Goal: Task Accomplishment & Management: Use online tool/utility

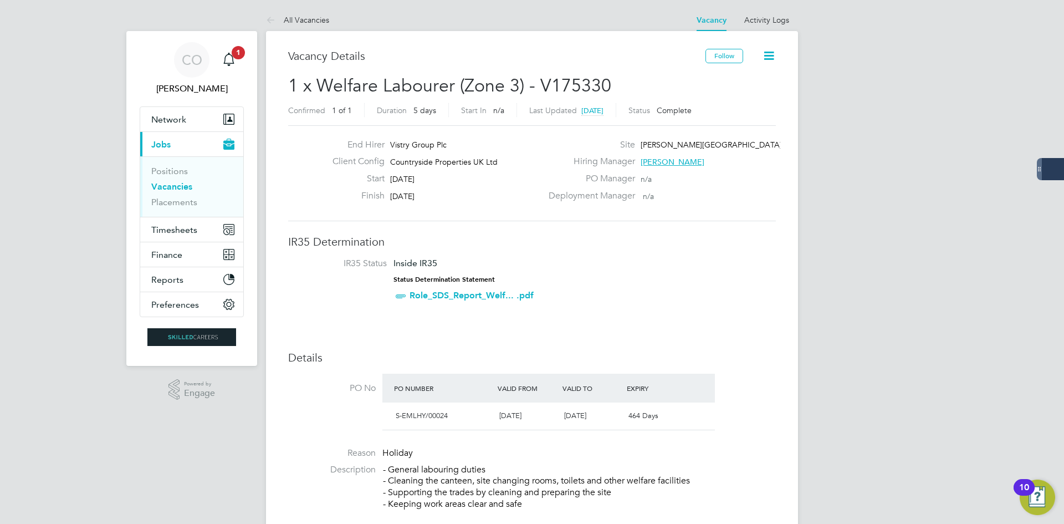
drag, startPoint x: 443, startPoint y: 193, endPoint x: 379, endPoint y: 171, distance: 67.3
click at [379, 171] on div "End Hirer Vistry Group Plc Client Config Countryside Properties UK Ltd Start [D…" at bounding box center [433, 173] width 218 height 68
click at [279, 17] on icon at bounding box center [273, 21] width 14 height 14
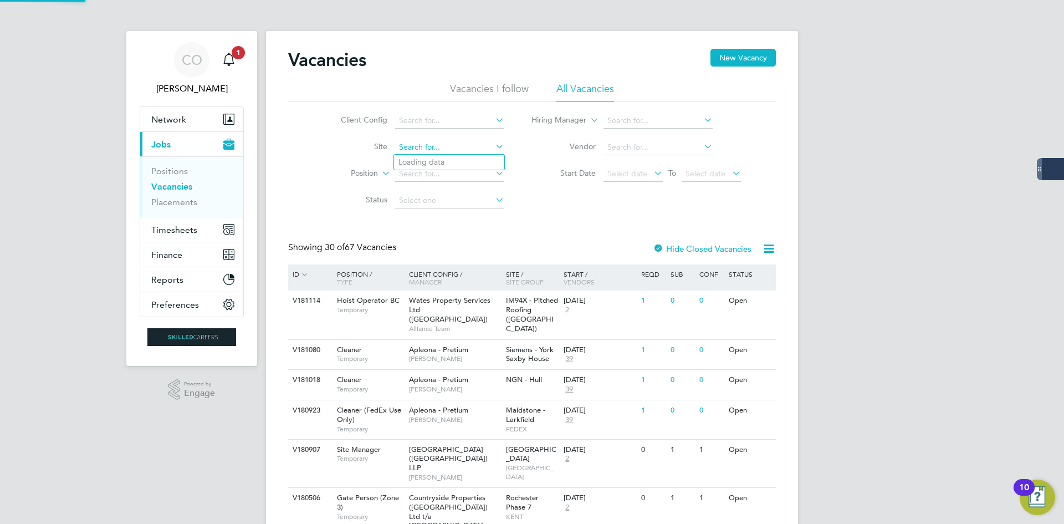
click at [430, 144] on input at bounding box center [449, 148] width 109 height 16
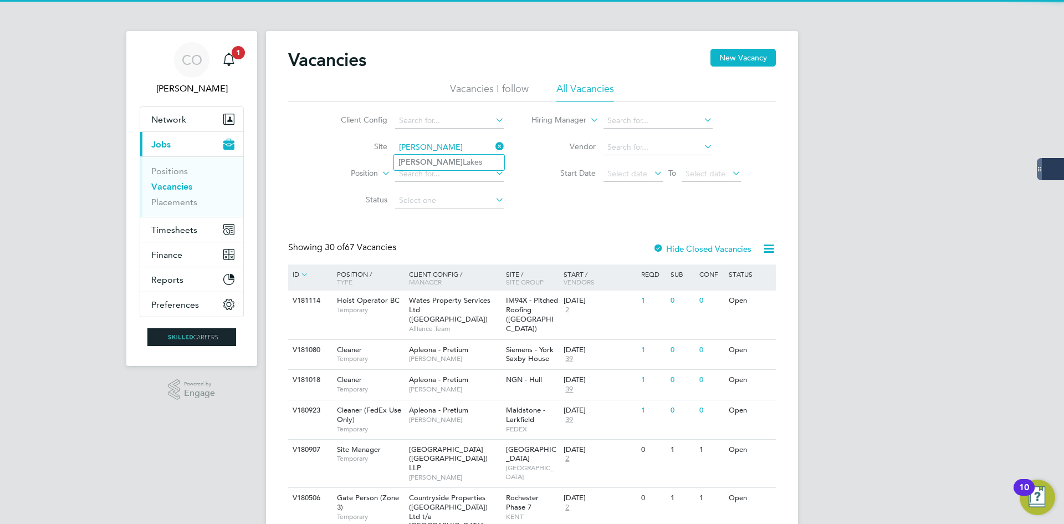
drag, startPoint x: 452, startPoint y: 166, endPoint x: 484, endPoint y: 182, distance: 36.2
click at [453, 165] on li "[PERSON_NAME][GEOGRAPHIC_DATA]" at bounding box center [449, 162] width 110 height 15
type input "[PERSON_NAME][GEOGRAPHIC_DATA]"
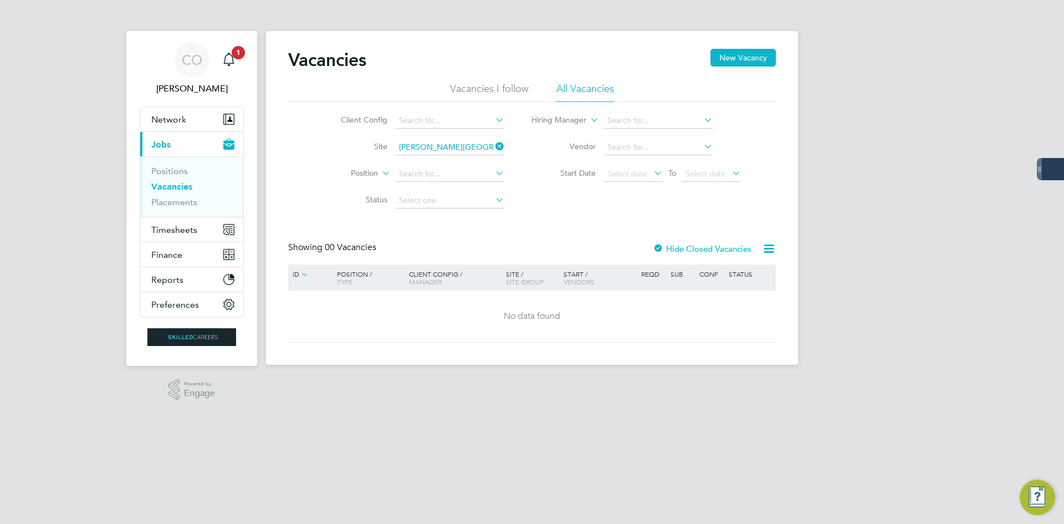
click at [705, 245] on label "Hide Closed Vacancies" at bounding box center [702, 248] width 99 height 11
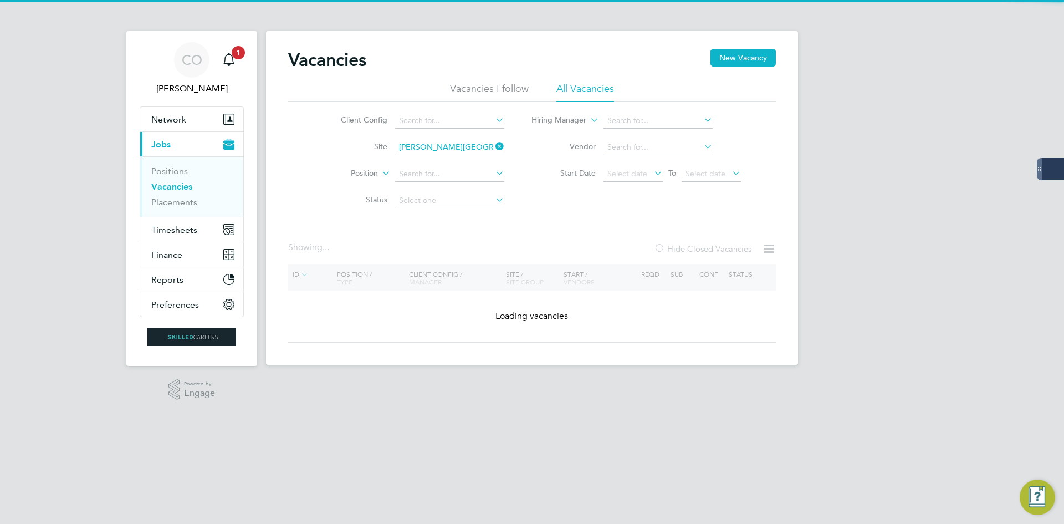
click at [705, 245] on label "Hide Closed Vacancies" at bounding box center [703, 248] width 98 height 11
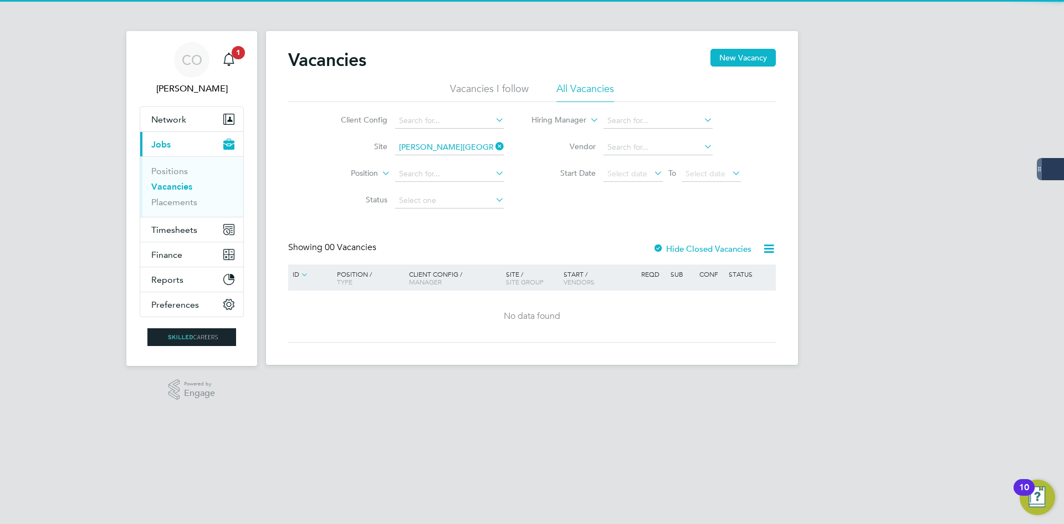
click at [697, 252] on label "Hide Closed Vacancies" at bounding box center [702, 248] width 99 height 11
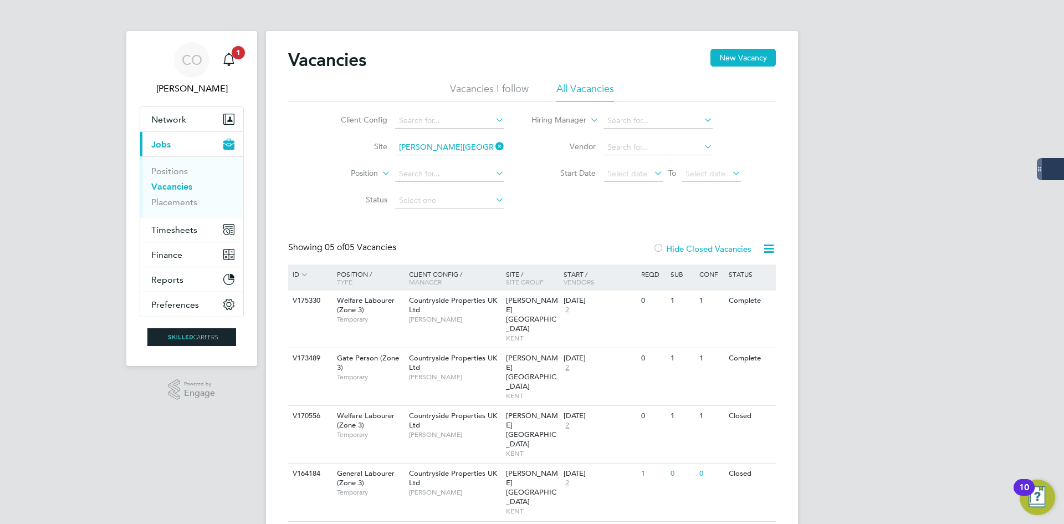
click at [865, 296] on div "CO [PERSON_NAME] Notifications 1 Applications: Network Businesses Sites Workers…" at bounding box center [532, 309] width 1064 height 619
click at [493, 146] on icon at bounding box center [493, 147] width 0 height 16
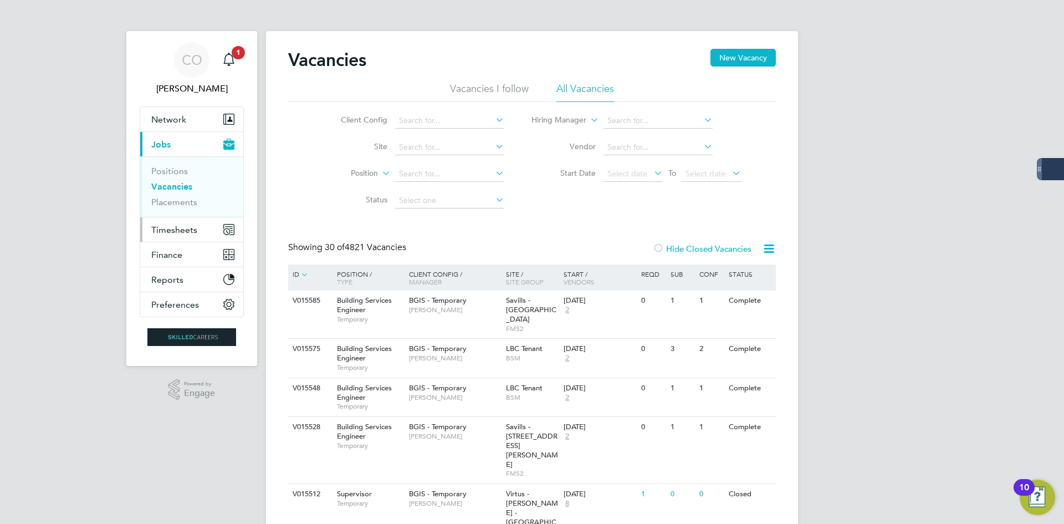
click at [181, 236] on button "Timesheets" at bounding box center [191, 229] width 103 height 24
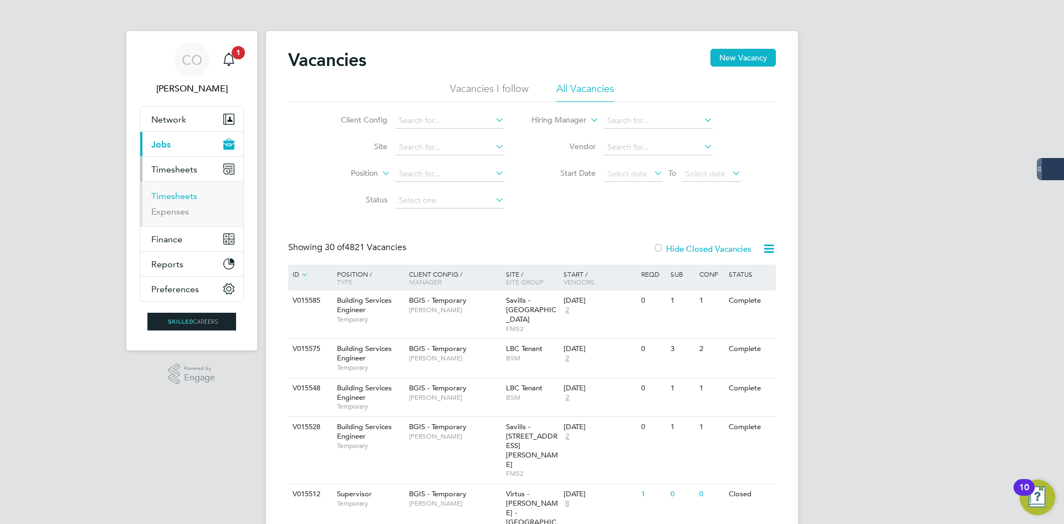
click at [172, 194] on link "Timesheets" at bounding box center [174, 196] width 46 height 11
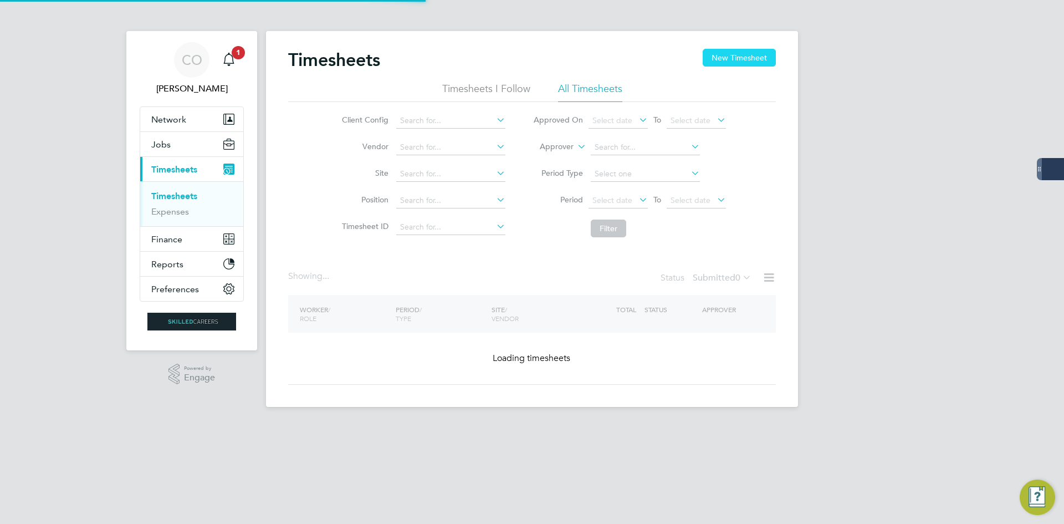
click at [739, 50] on button "New Timesheet" at bounding box center [739, 58] width 73 height 18
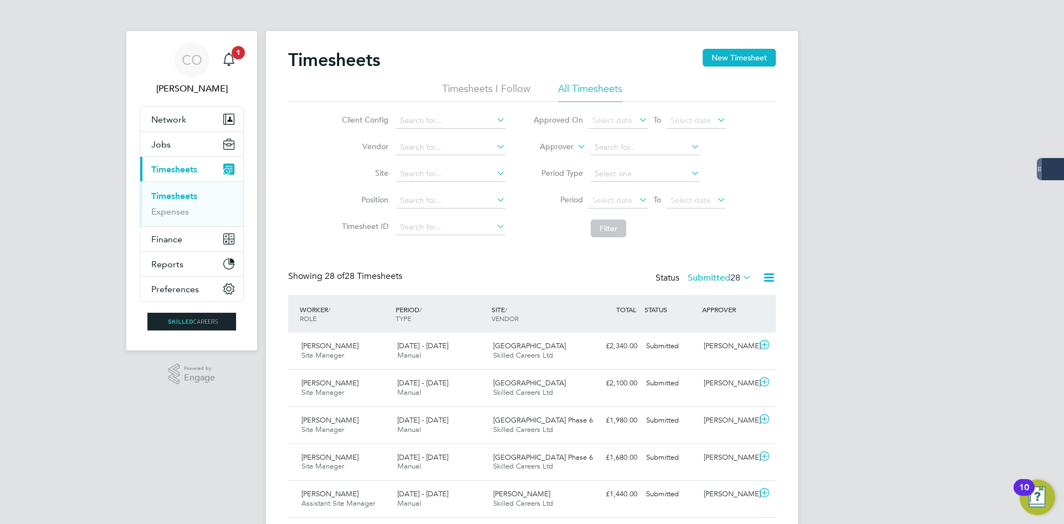
scroll to position [28, 96]
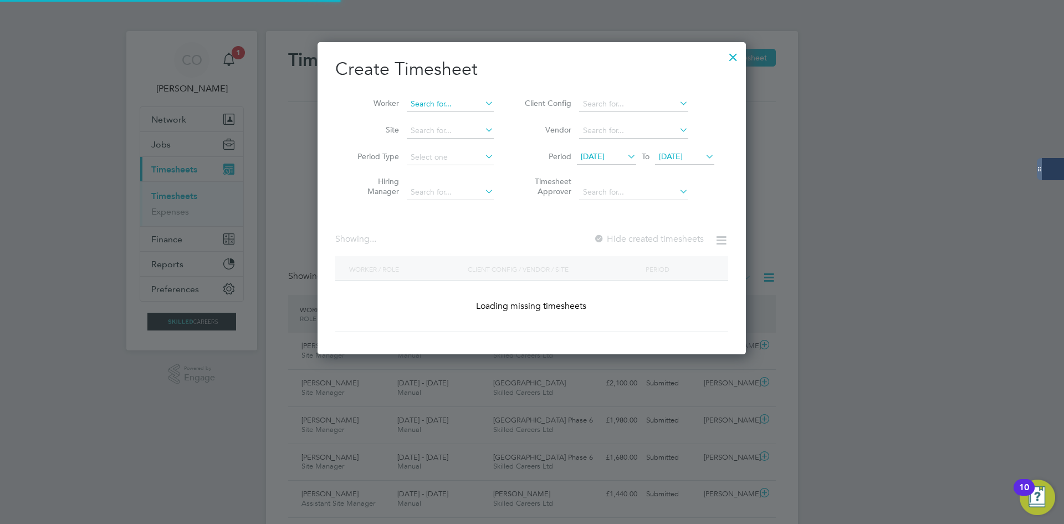
click at [453, 100] on input at bounding box center [450, 104] width 87 height 16
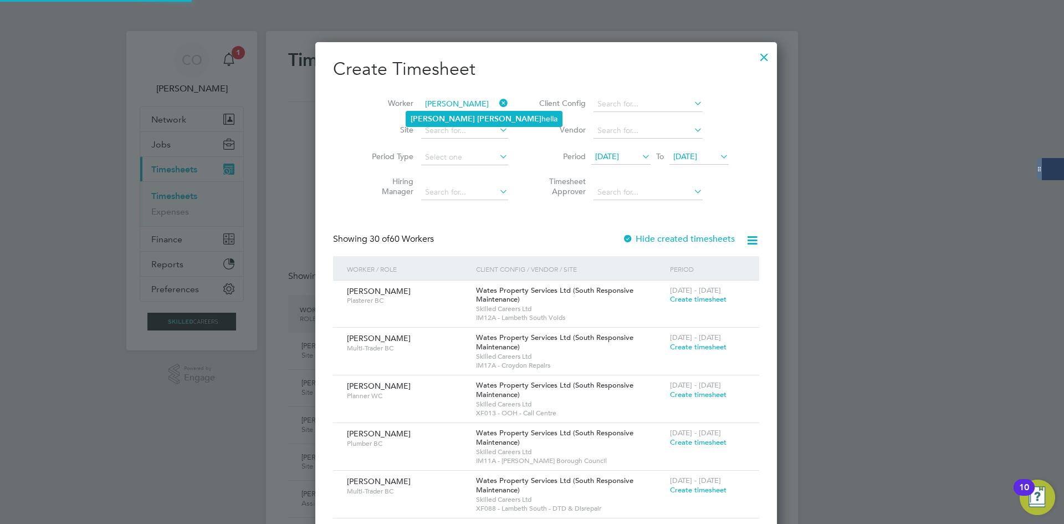
click at [474, 118] on li "[PERSON_NAME] hella" at bounding box center [484, 118] width 156 height 15
type input "[PERSON_NAME]"
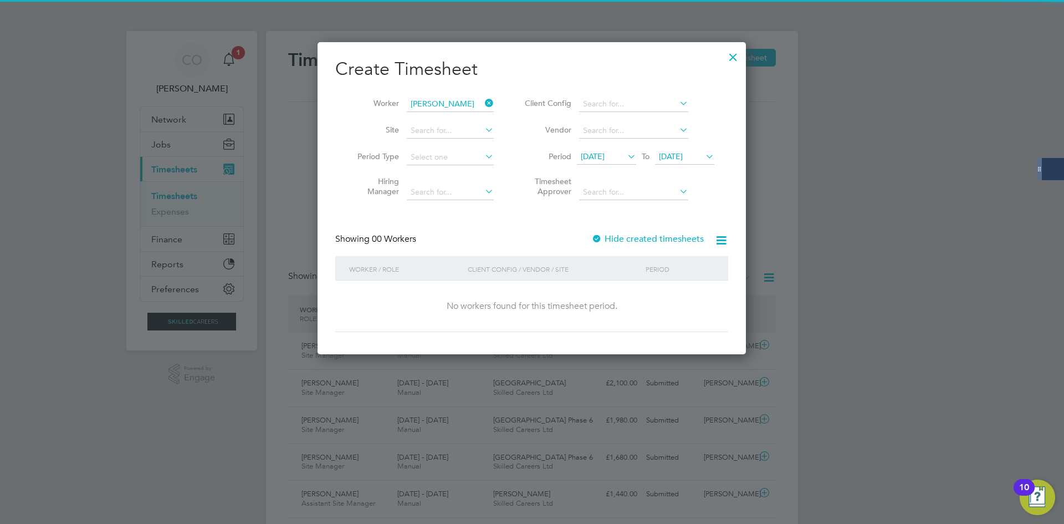
click at [617, 247] on div "Showing 00 Workers Hide created timesheets" at bounding box center [531, 244] width 393 height 23
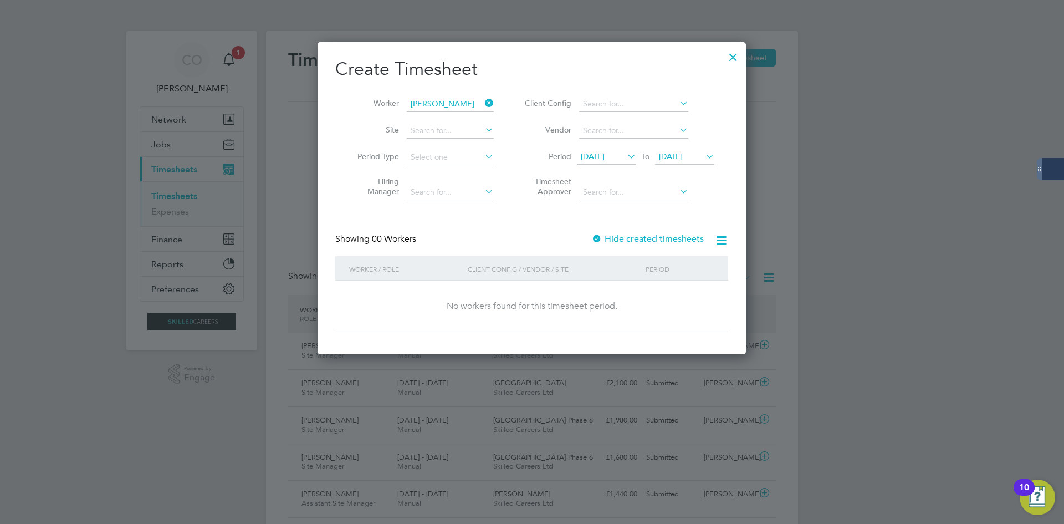
click at [619, 239] on label "Hide created timesheets" at bounding box center [647, 238] width 113 height 11
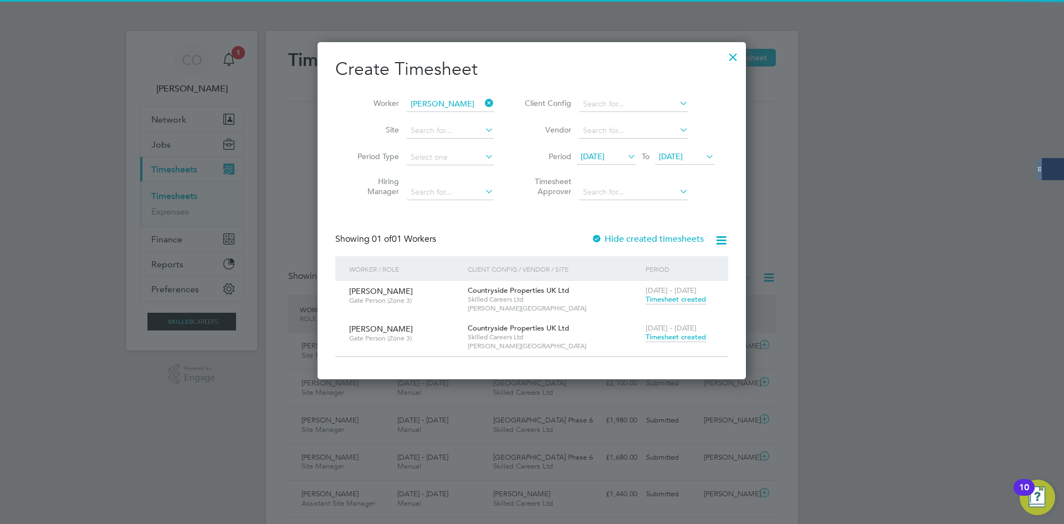
click at [661, 337] on span "Timesheet created" at bounding box center [676, 337] width 60 height 10
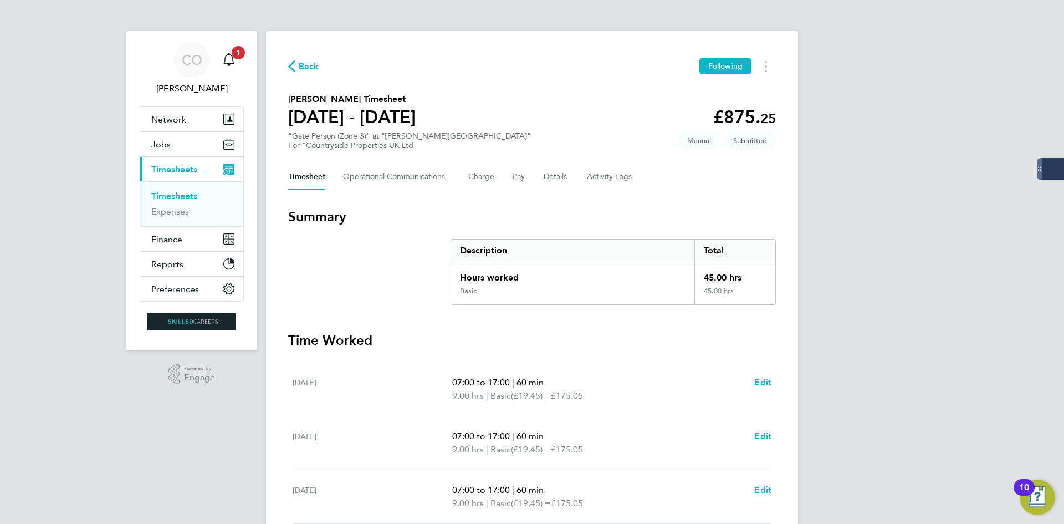
click at [301, 67] on span "Back" at bounding box center [309, 66] width 21 height 13
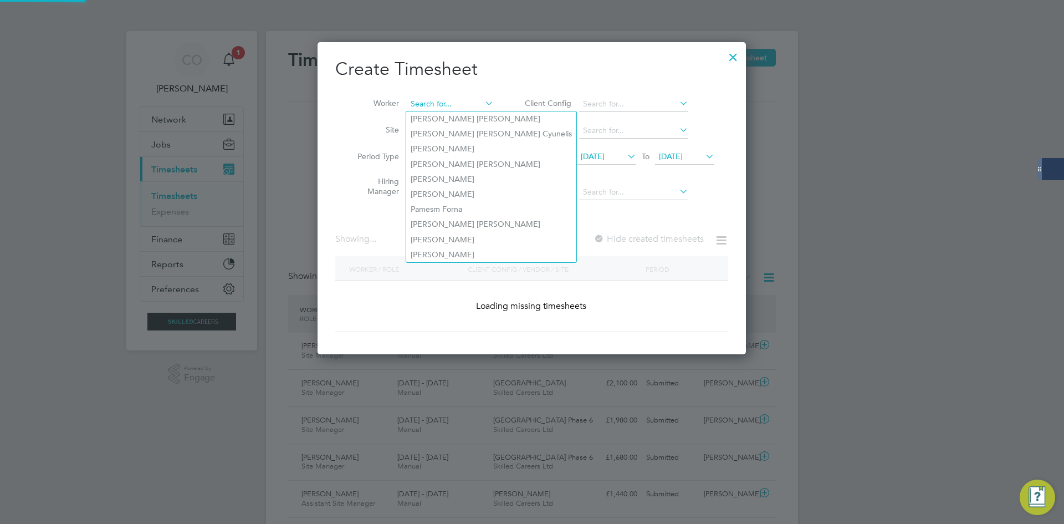
click at [481, 105] on input at bounding box center [450, 104] width 87 height 16
click at [468, 105] on input at bounding box center [450, 104] width 87 height 16
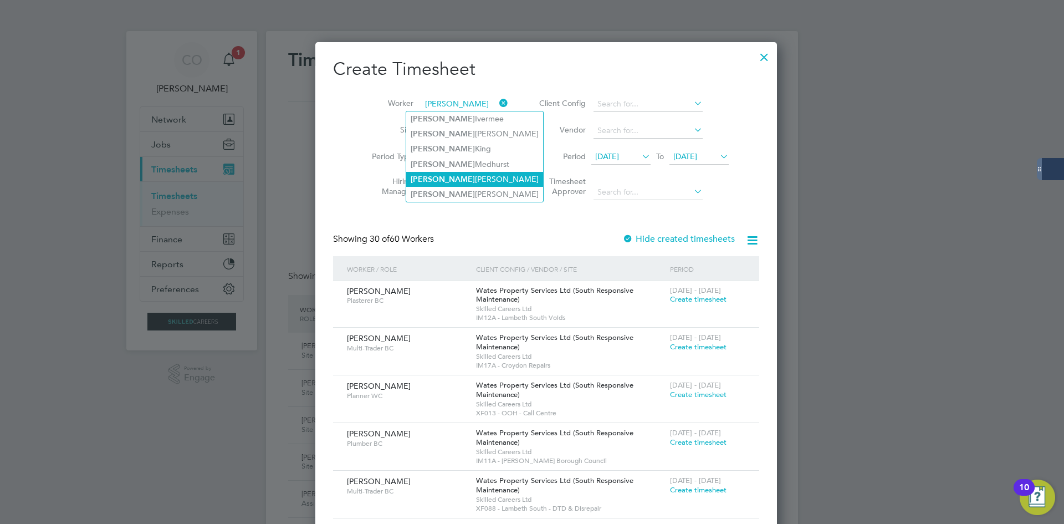
click at [448, 180] on li "[PERSON_NAME]" at bounding box center [474, 179] width 137 height 15
type input "[PERSON_NAME]"
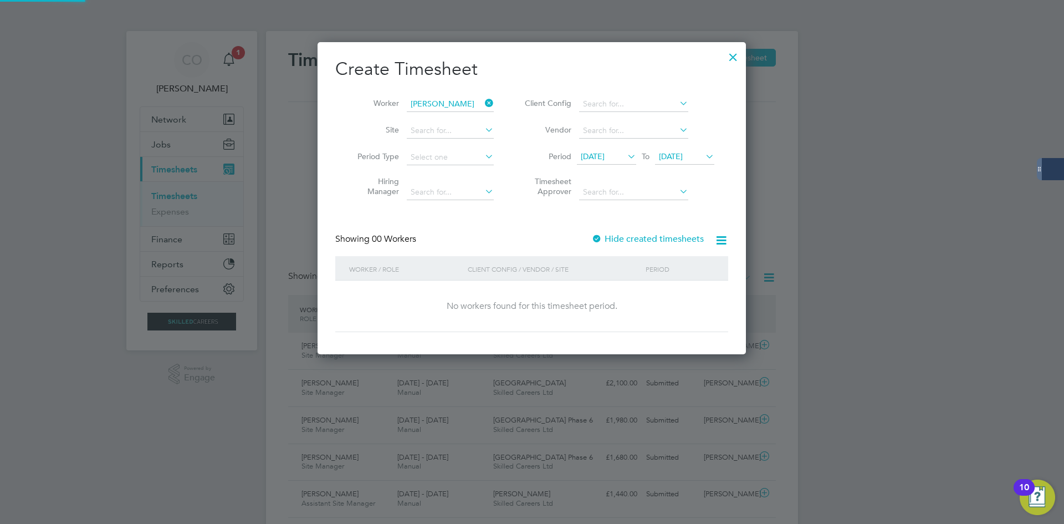
click at [627, 250] on div "Showing 00 Workers Hide created timesheets" at bounding box center [531, 244] width 393 height 23
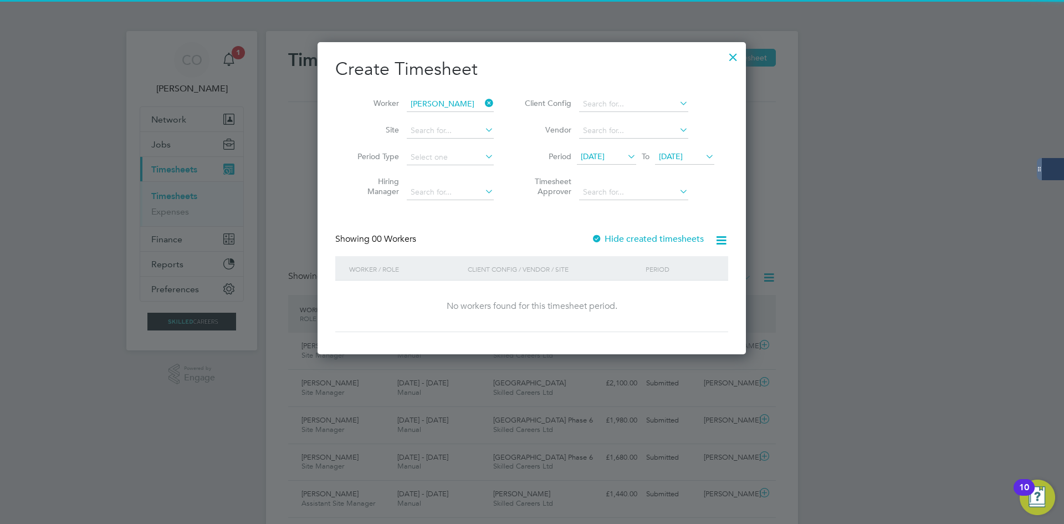
click at [624, 241] on label "Hide created timesheets" at bounding box center [647, 238] width 113 height 11
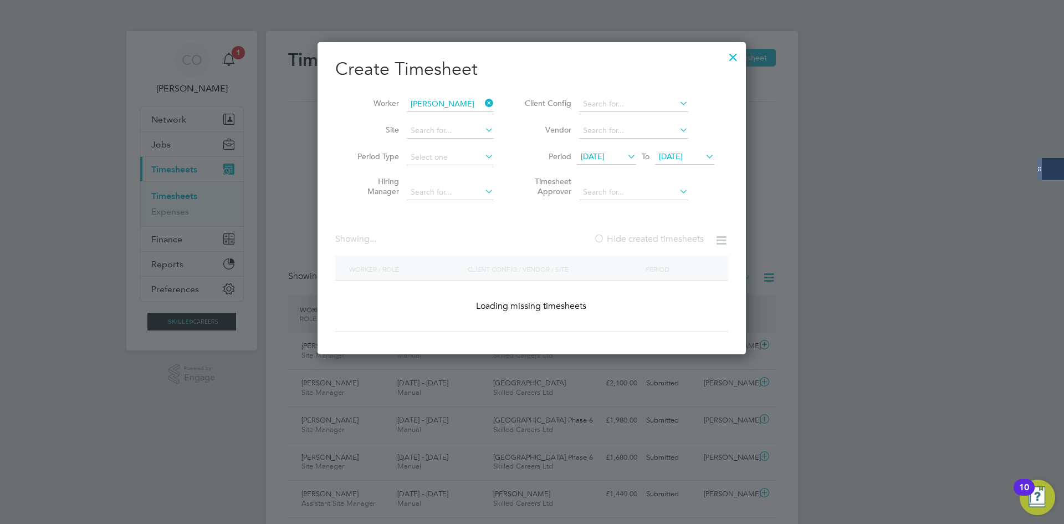
click at [624, 241] on label "Hide created timesheets" at bounding box center [649, 238] width 110 height 11
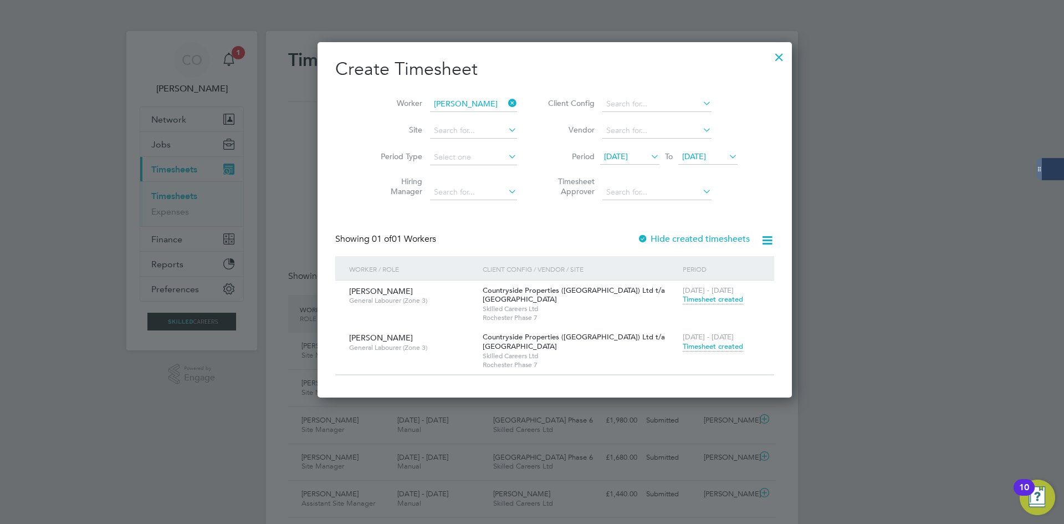
click at [683, 350] on span "Timesheet created" at bounding box center [713, 346] width 60 height 10
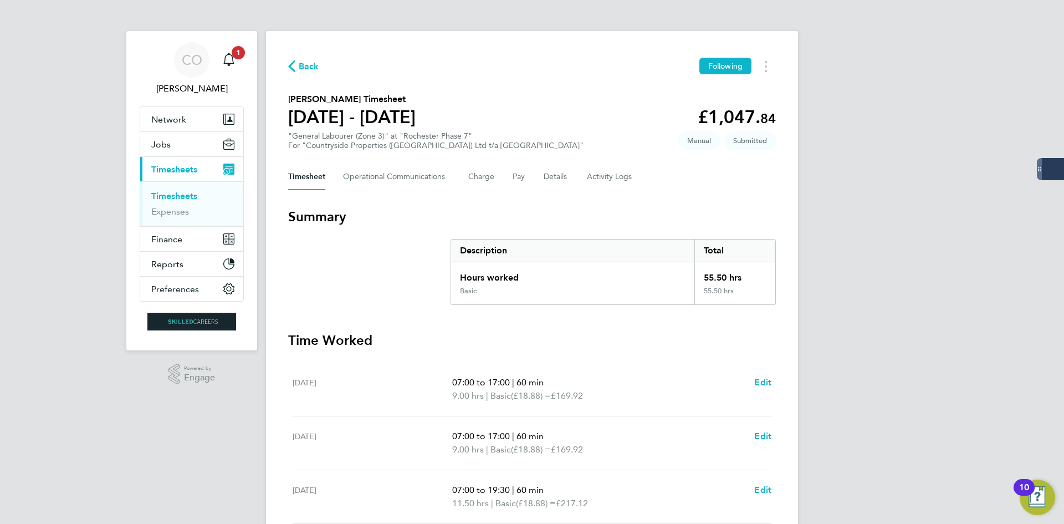
click at [311, 66] on span "Back" at bounding box center [309, 66] width 21 height 13
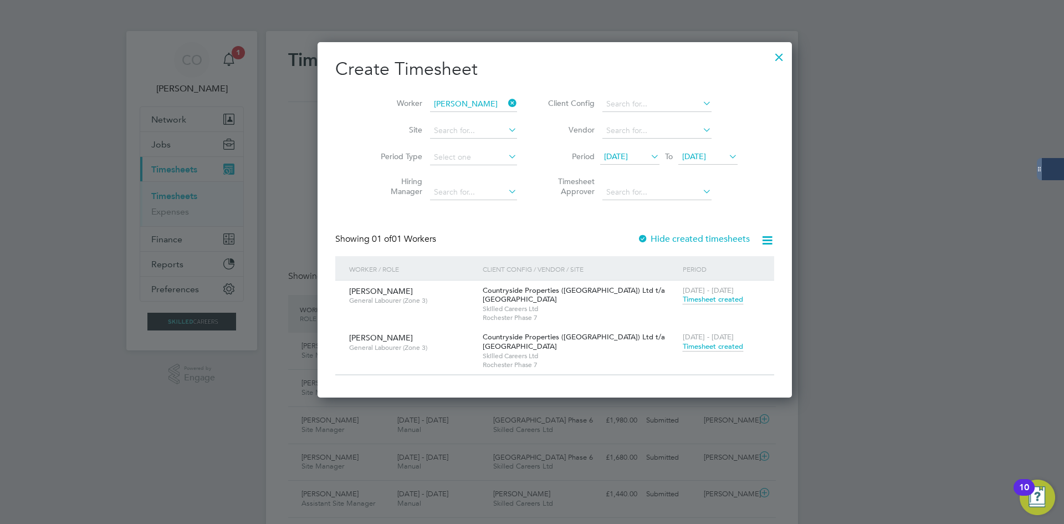
drag, startPoint x: 482, startPoint y: 103, endPoint x: 471, endPoint y: 101, distance: 11.2
click at [481, 102] on li "Worker [PERSON_NAME]" at bounding box center [445, 104] width 172 height 27
click at [471, 101] on input at bounding box center [473, 104] width 87 height 16
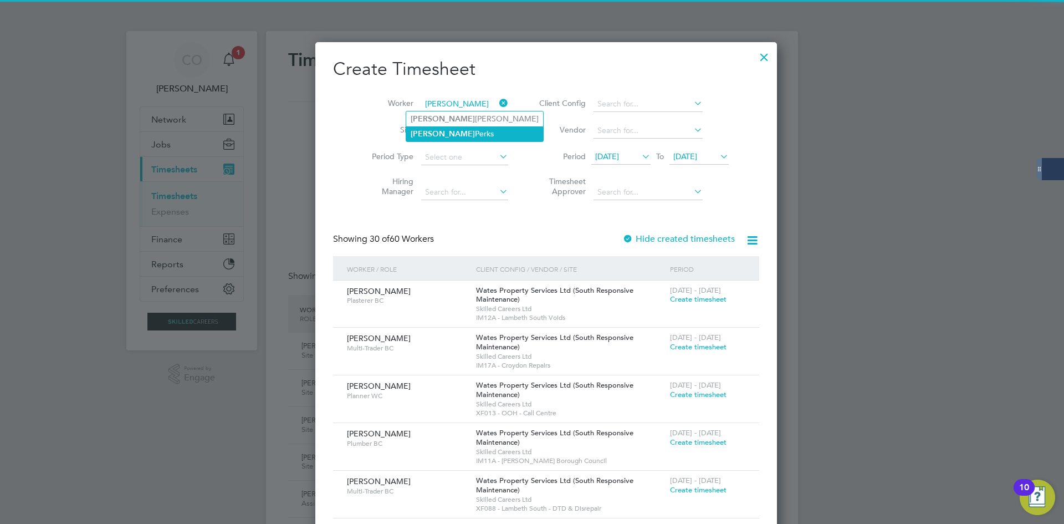
click at [447, 132] on li "[PERSON_NAME]" at bounding box center [474, 133] width 137 height 15
type input "[PERSON_NAME]"
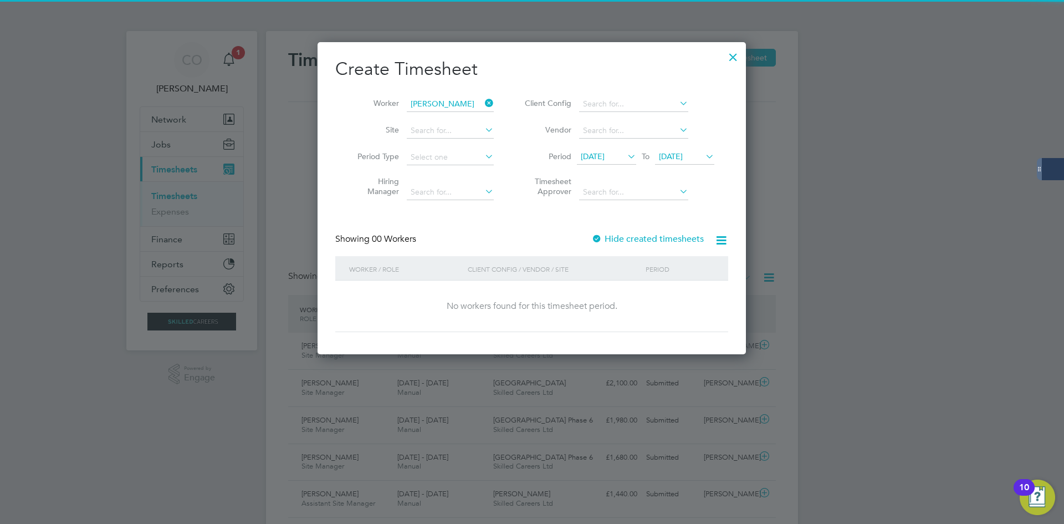
click at [602, 238] on div at bounding box center [596, 239] width 11 height 11
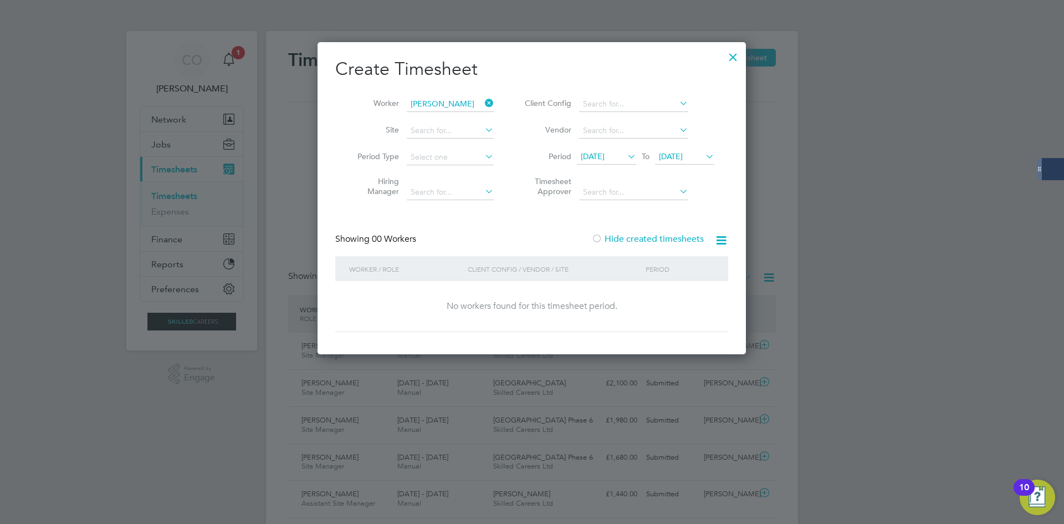
click at [602, 238] on div at bounding box center [596, 239] width 11 height 11
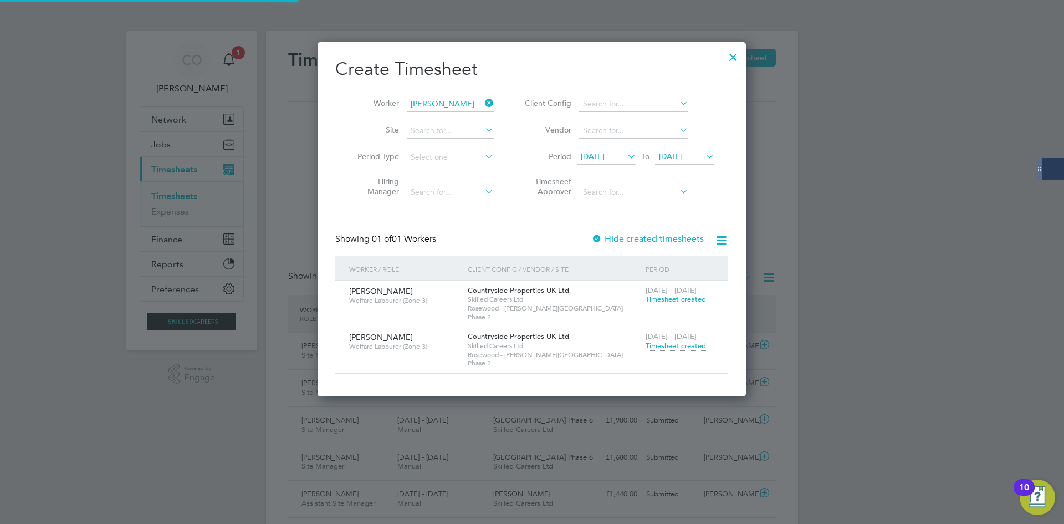
click at [653, 341] on span "Timesheet created" at bounding box center [676, 346] width 60 height 10
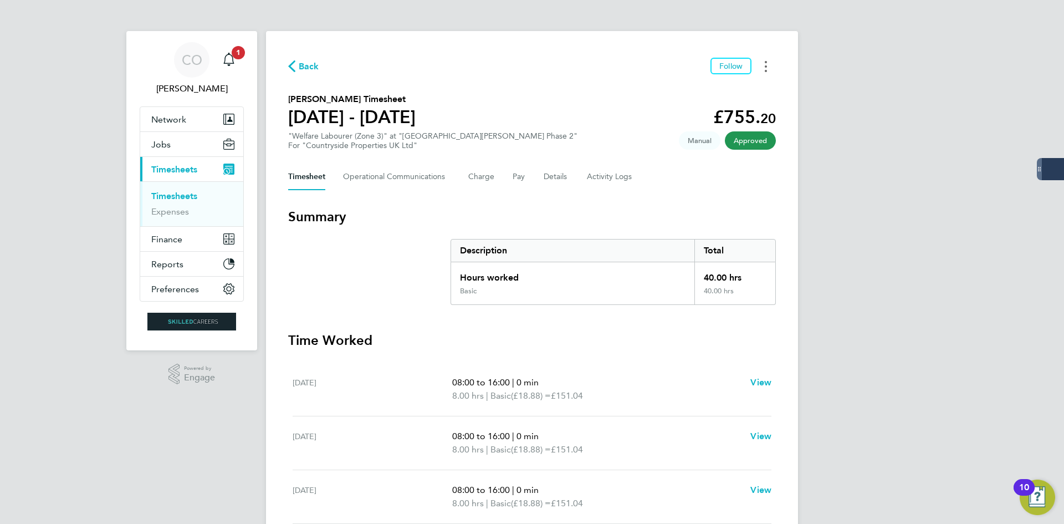
click at [768, 64] on button "Timesheets Menu" at bounding box center [766, 66] width 20 height 17
click at [735, 90] on link "Download timesheet" at bounding box center [709, 91] width 133 height 22
click at [311, 66] on span "Back" at bounding box center [309, 66] width 21 height 13
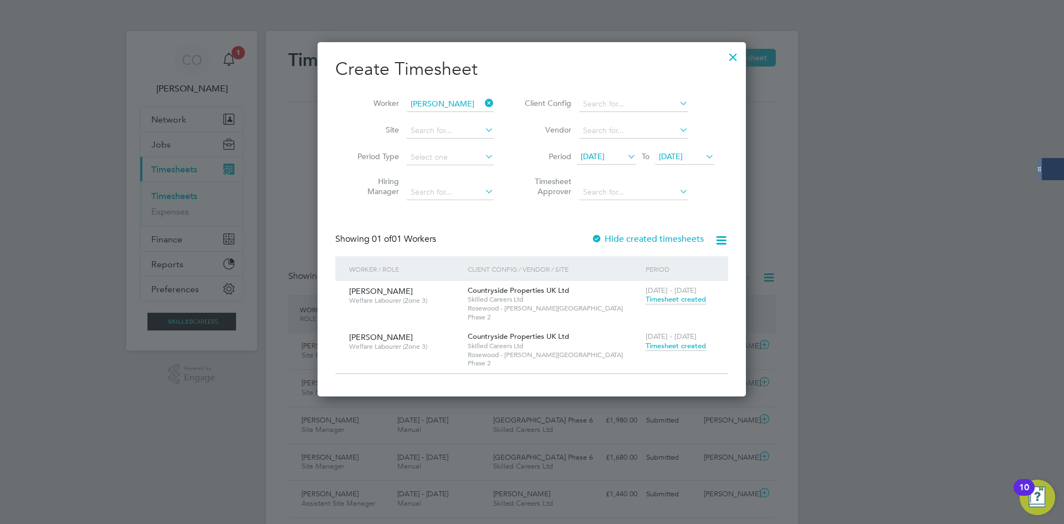
drag, startPoint x: 494, startPoint y: 100, endPoint x: 482, endPoint y: 104, distance: 12.1
click at [483, 101] on icon at bounding box center [483, 103] width 0 height 16
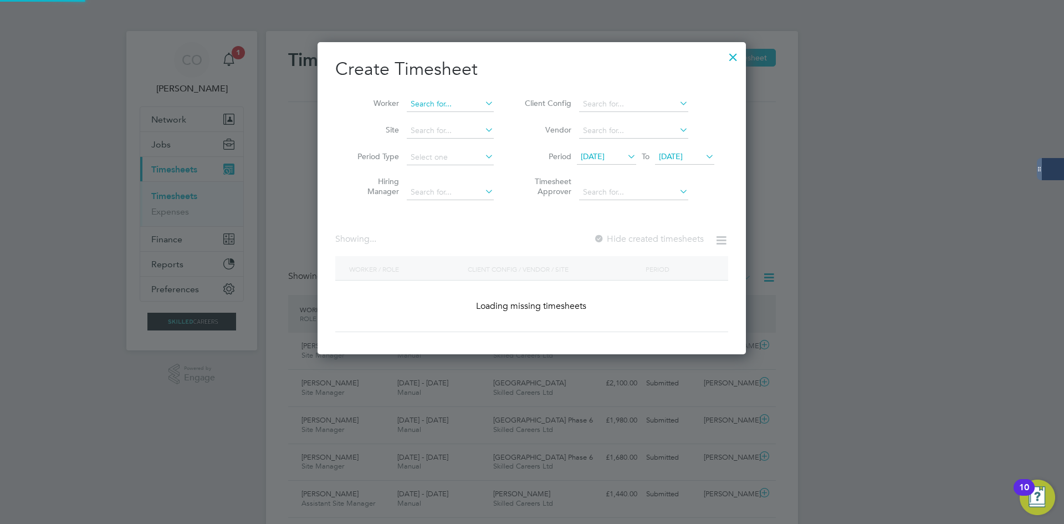
click at [476, 104] on input at bounding box center [450, 104] width 87 height 16
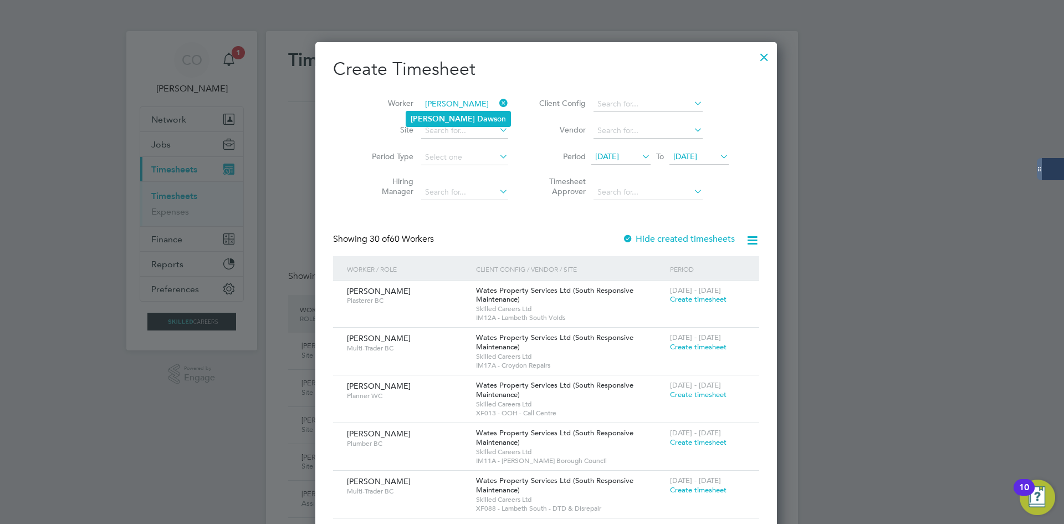
click at [418, 120] on b "[PERSON_NAME]" at bounding box center [443, 118] width 64 height 9
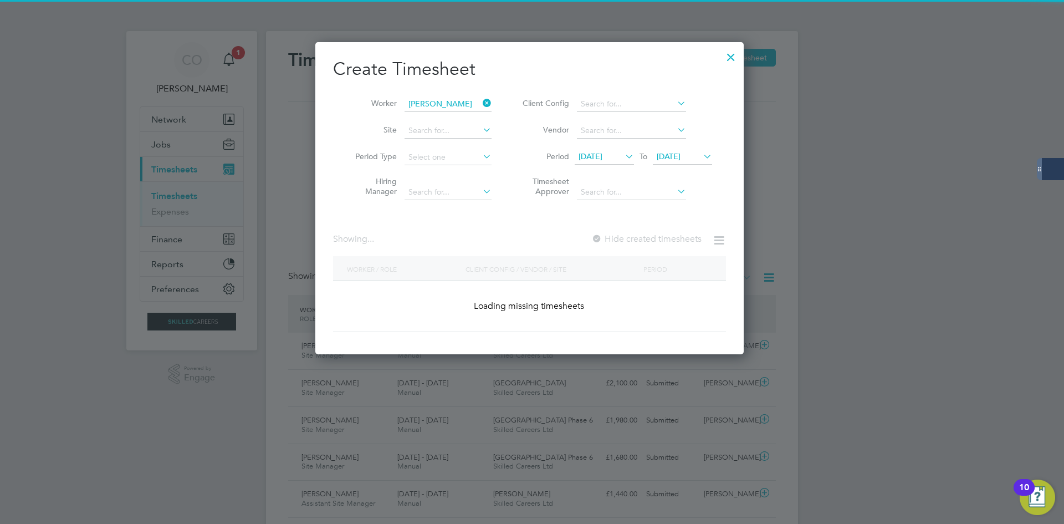
type input "[PERSON_NAME]"
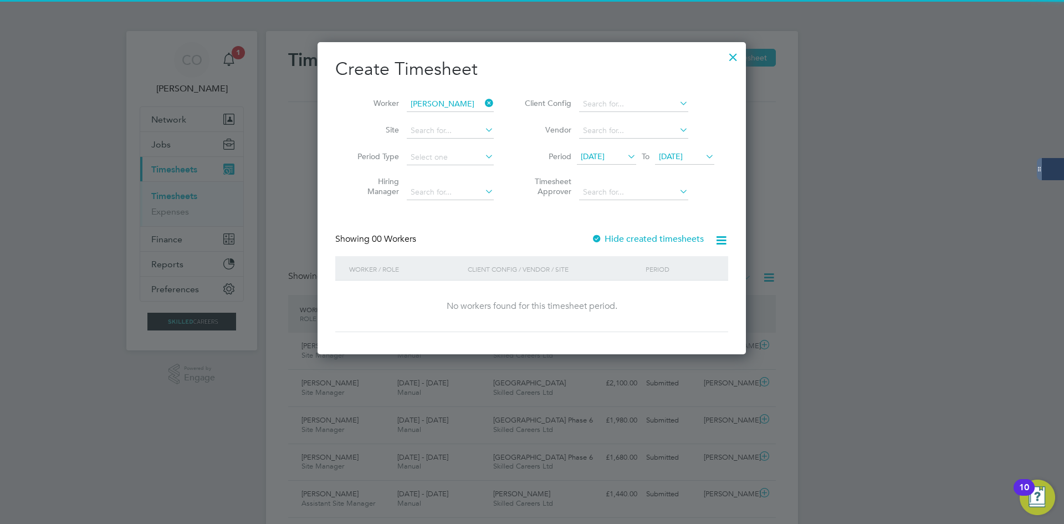
click at [651, 238] on label "Hide created timesheets" at bounding box center [647, 238] width 113 height 11
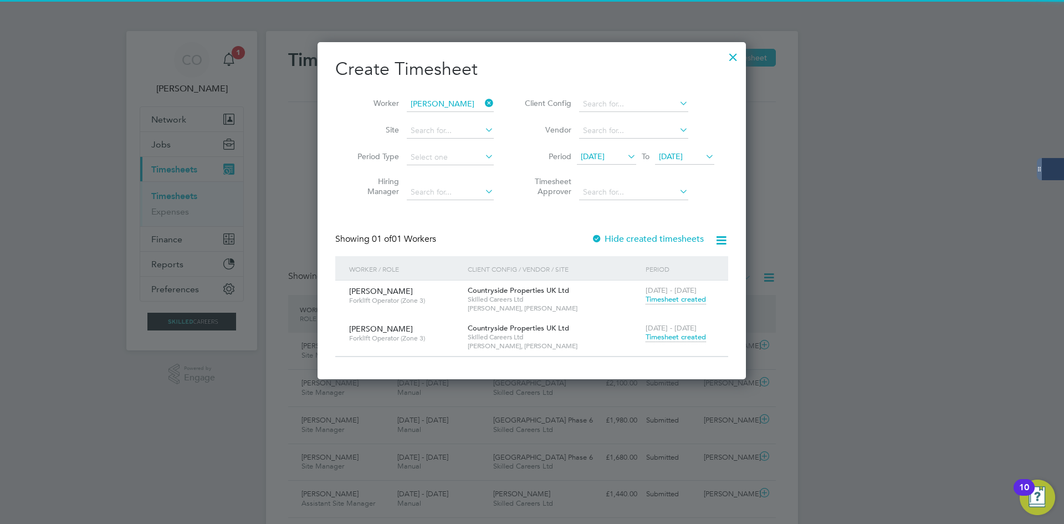
click at [683, 339] on span "Timesheet created" at bounding box center [676, 337] width 60 height 10
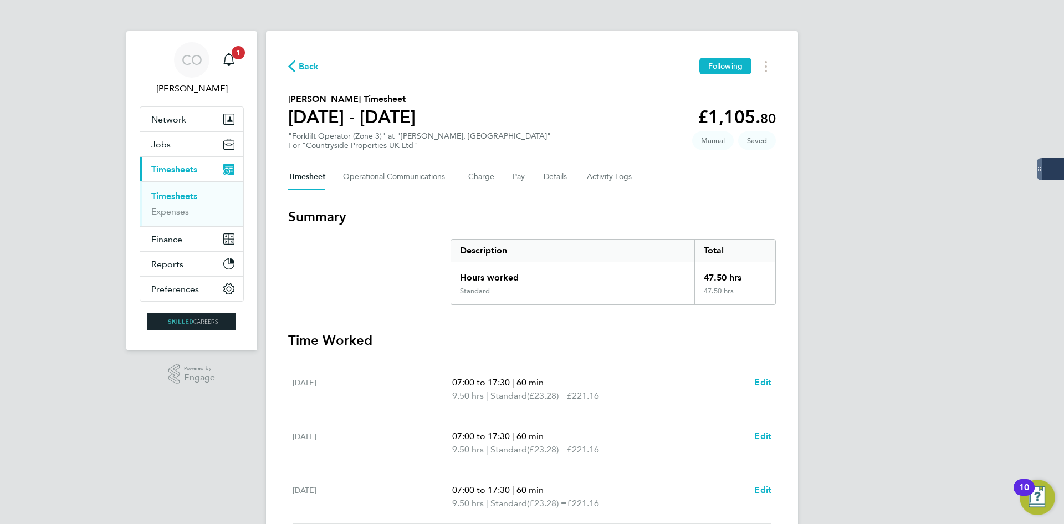
click at [299, 69] on span "Back" at bounding box center [309, 66] width 21 height 13
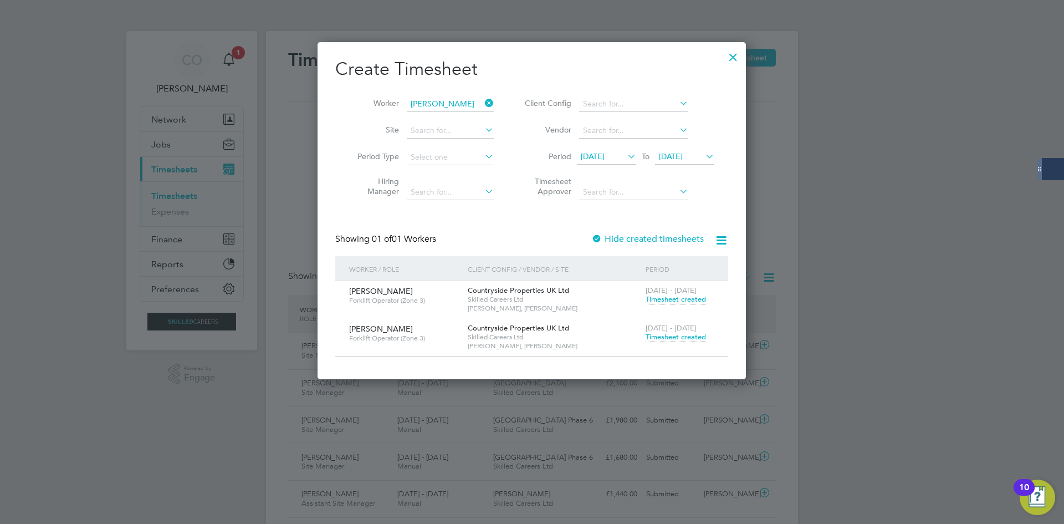
drag, startPoint x: 737, startPoint y: 54, endPoint x: 741, endPoint y: 59, distance: 6.3
click at [737, 57] on div at bounding box center [733, 54] width 20 height 20
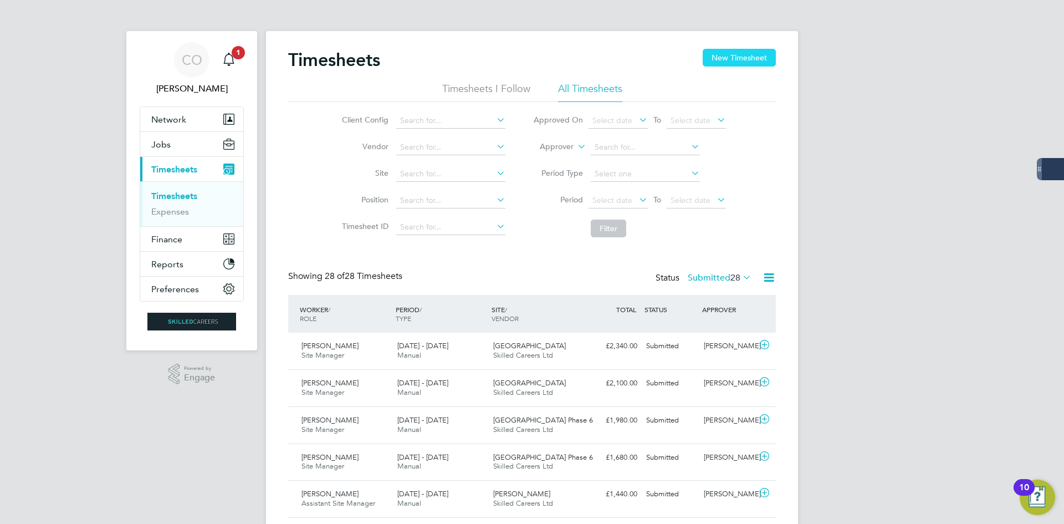
click at [750, 56] on button "New Timesheet" at bounding box center [739, 58] width 73 height 18
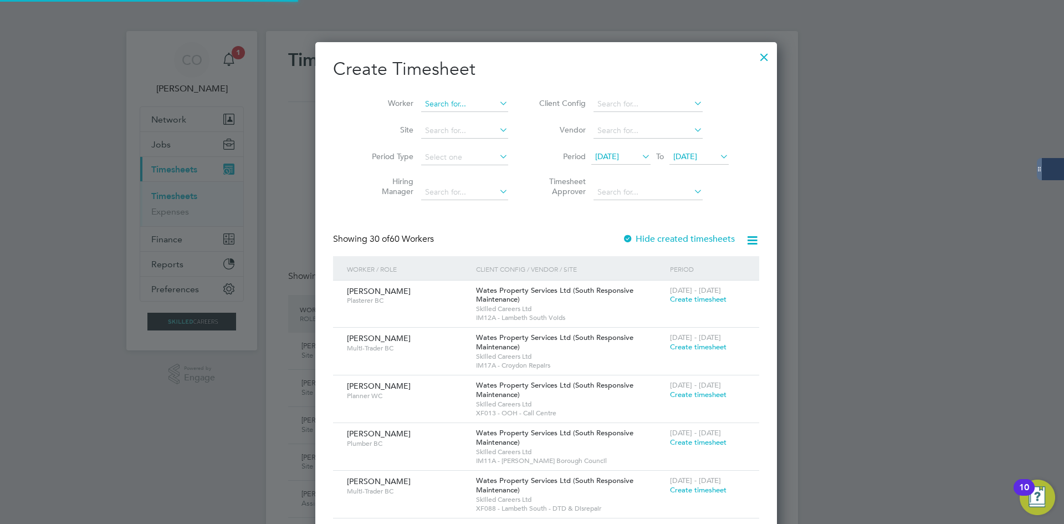
click at [448, 101] on input at bounding box center [464, 104] width 87 height 16
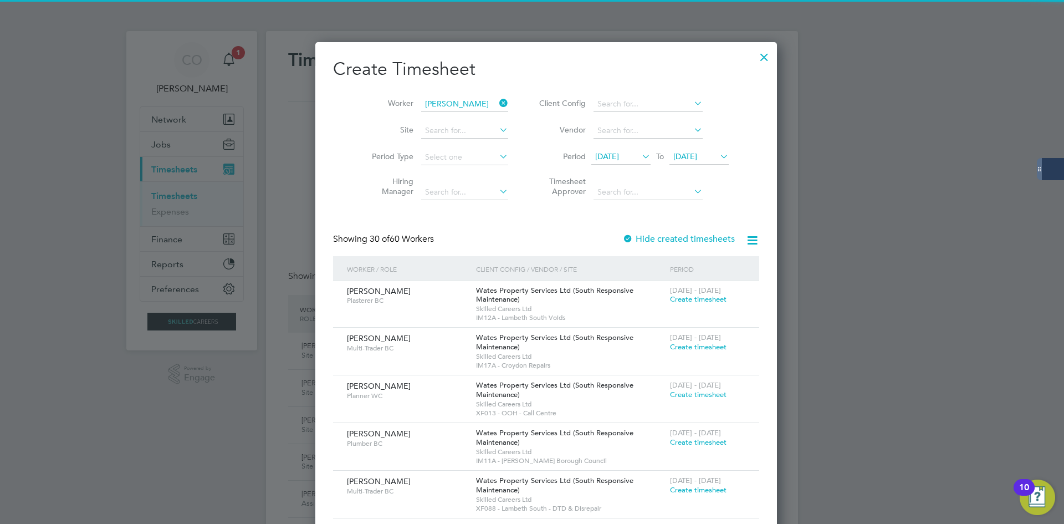
click at [453, 125] on li "[PERSON_NAME] hella" at bounding box center [484, 118] width 156 height 15
type input "[PERSON_NAME]"
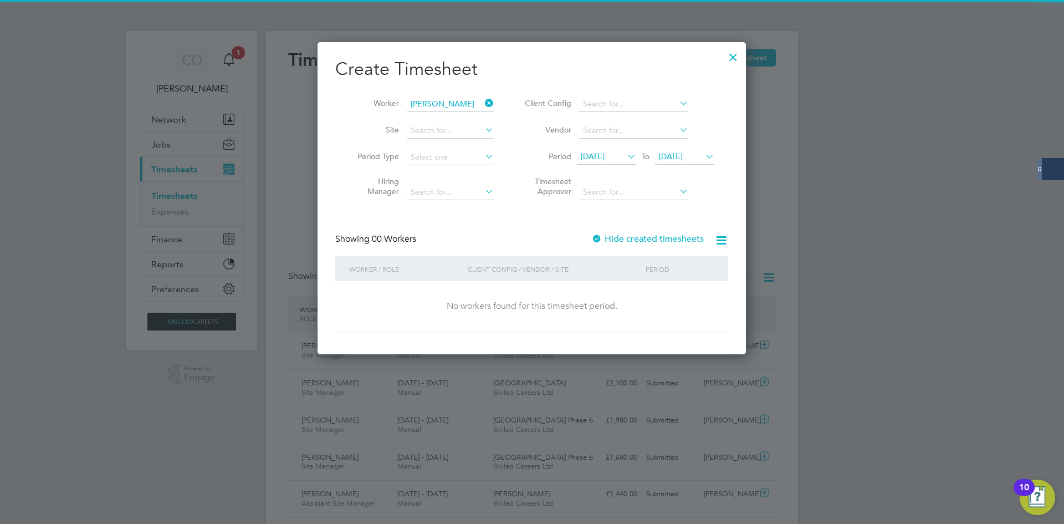
click at [649, 241] on label "Hide created timesheets" at bounding box center [647, 238] width 113 height 11
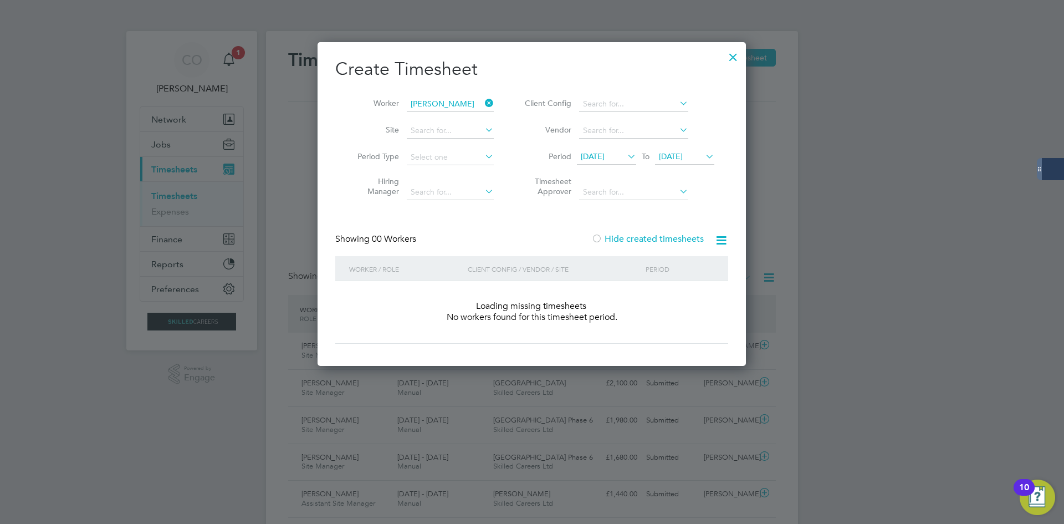
click at [649, 241] on label "Hide created timesheets" at bounding box center [647, 238] width 113 height 11
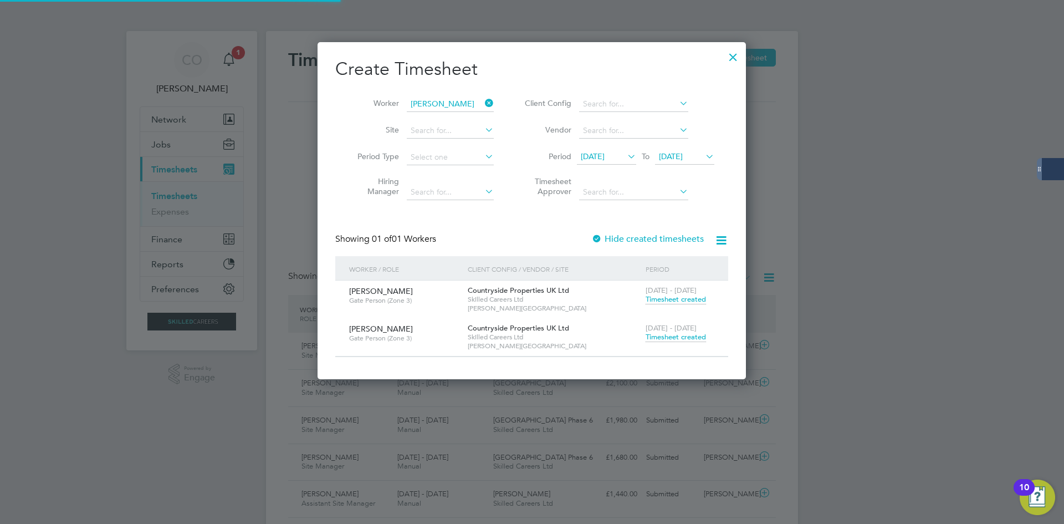
click at [687, 341] on div "[DATE] - [DATE] Timesheet created" at bounding box center [680, 333] width 74 height 30
click at [686, 334] on span "Timesheet created" at bounding box center [676, 337] width 60 height 10
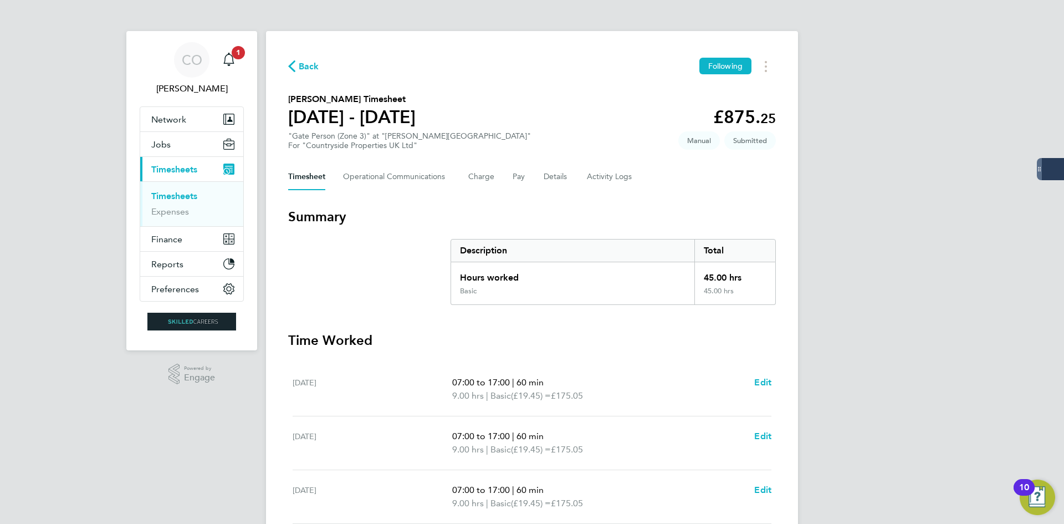
click at [309, 75] on div "Back Following [PERSON_NAME] Timesheet [DATE] - [DATE] £875. 25 "Gate Person (Z…" at bounding box center [532, 411] width 532 height 761
click at [309, 71] on span "Back" at bounding box center [309, 66] width 21 height 13
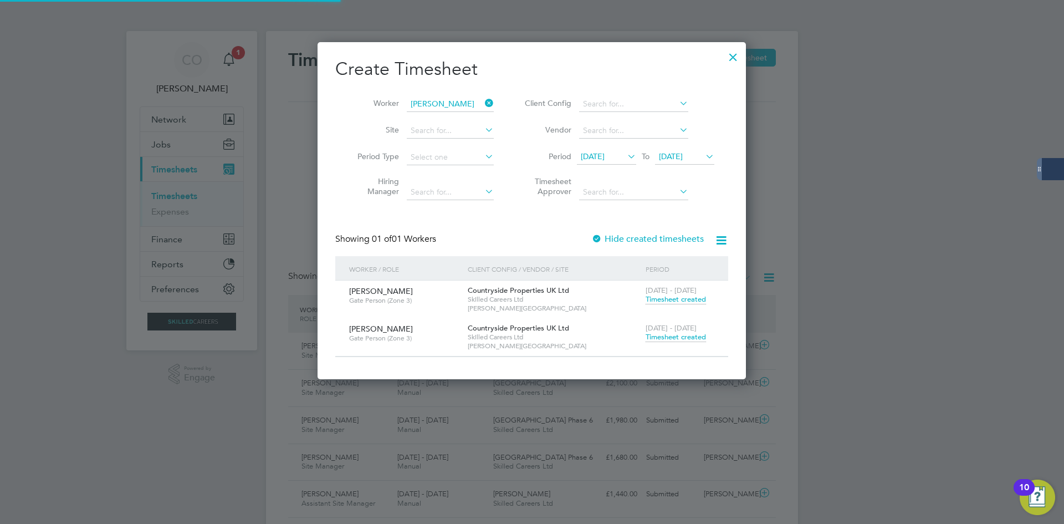
scroll to position [28, 96]
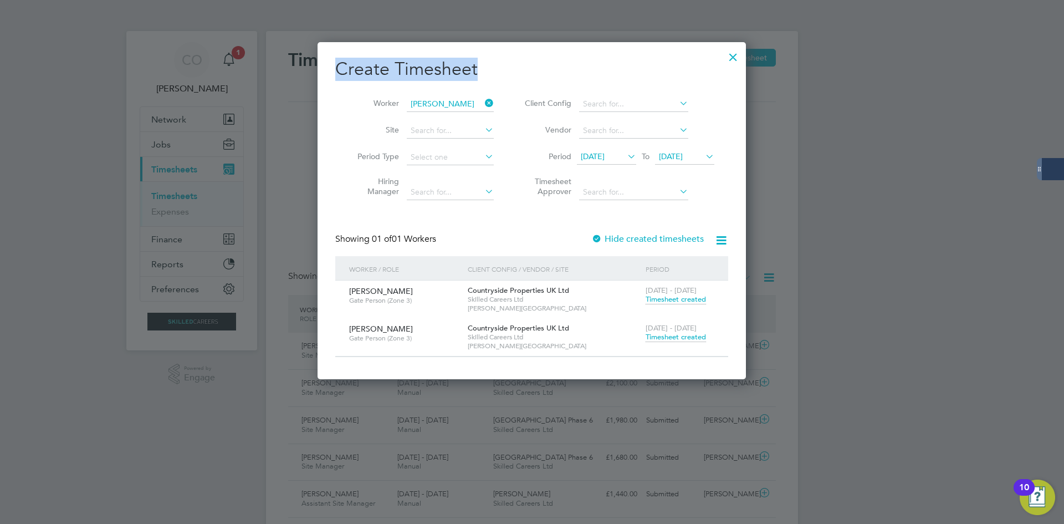
click at [728, 68] on h2 "Create Timesheet" at bounding box center [531, 69] width 393 height 23
click at [729, 61] on div at bounding box center [733, 54] width 20 height 20
